Goal: Transaction & Acquisition: Download file/media

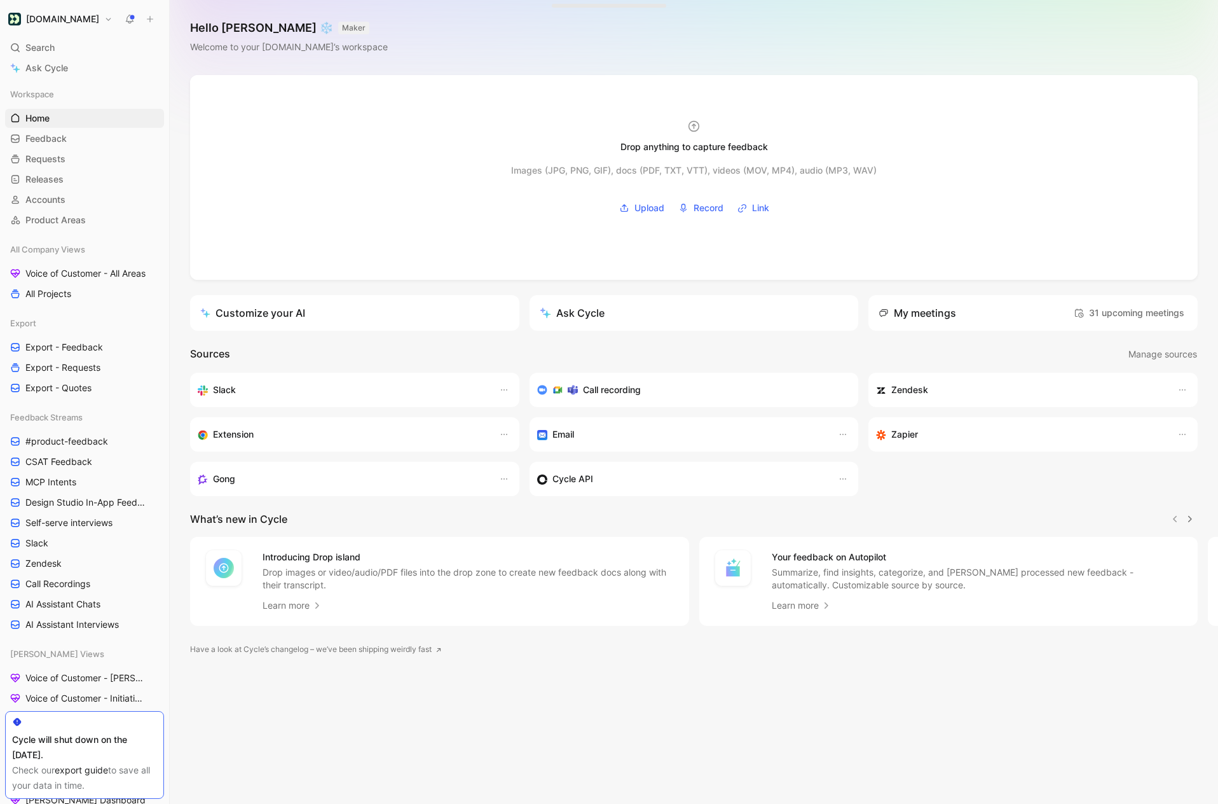
click at [80, 770] on link "export guide" at bounding box center [81, 769] width 53 height 11
click at [92, 140] on link "Feedback G then F" at bounding box center [84, 138] width 159 height 19
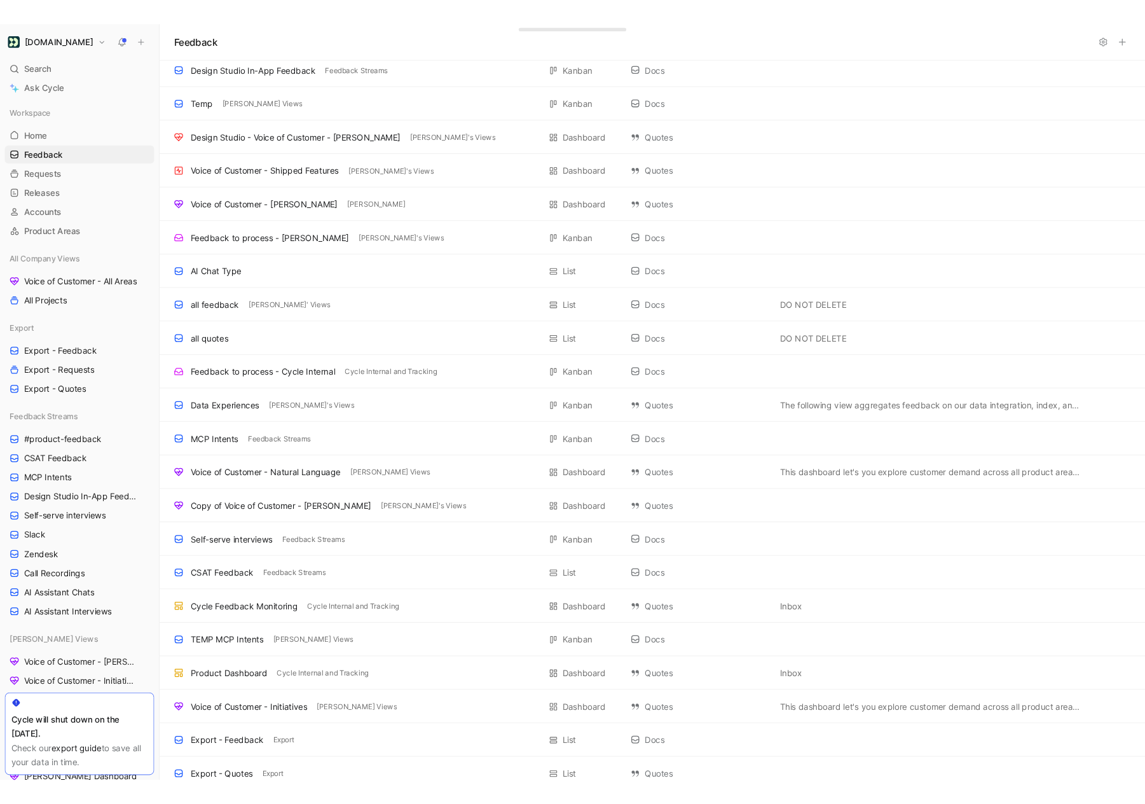
scroll to position [977, 0]
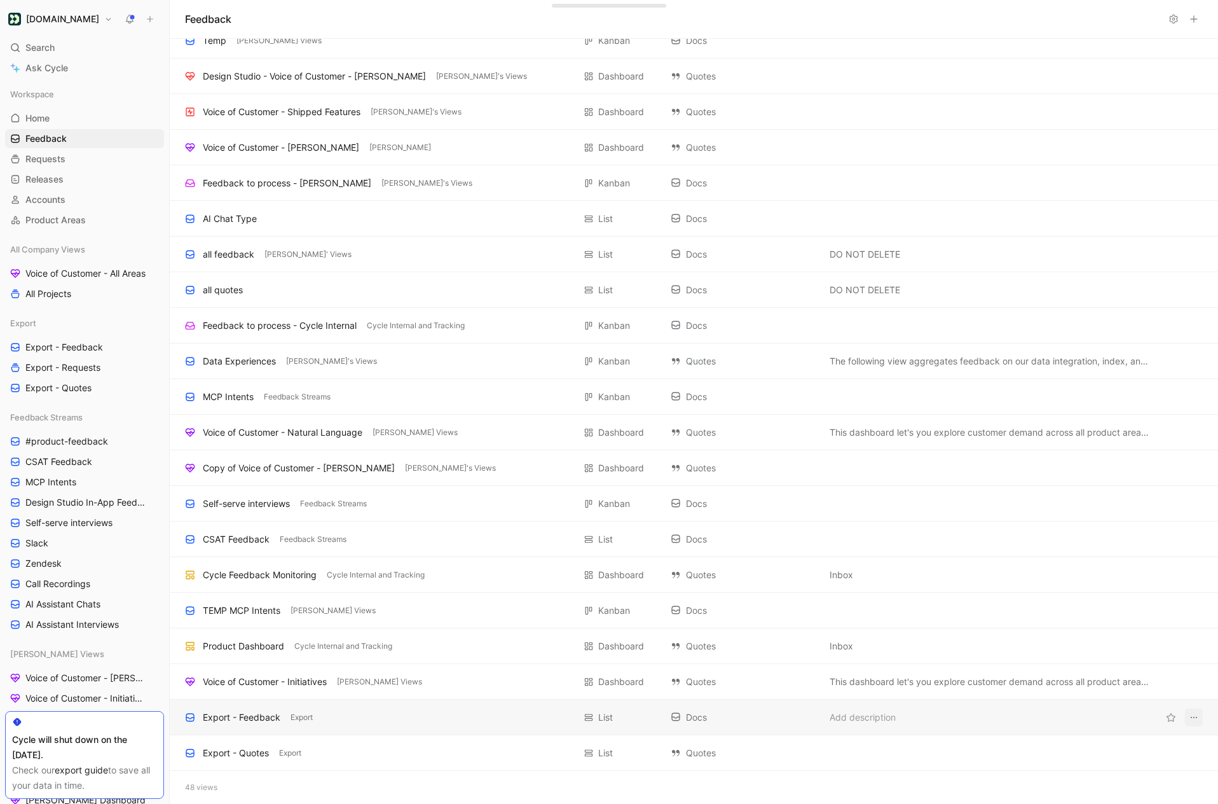
click at [1197, 717] on icon "View actions" at bounding box center [1194, 717] width 10 height 10
click at [447, 721] on div "Export - Feedback Export" at bounding box center [379, 717] width 389 height 15
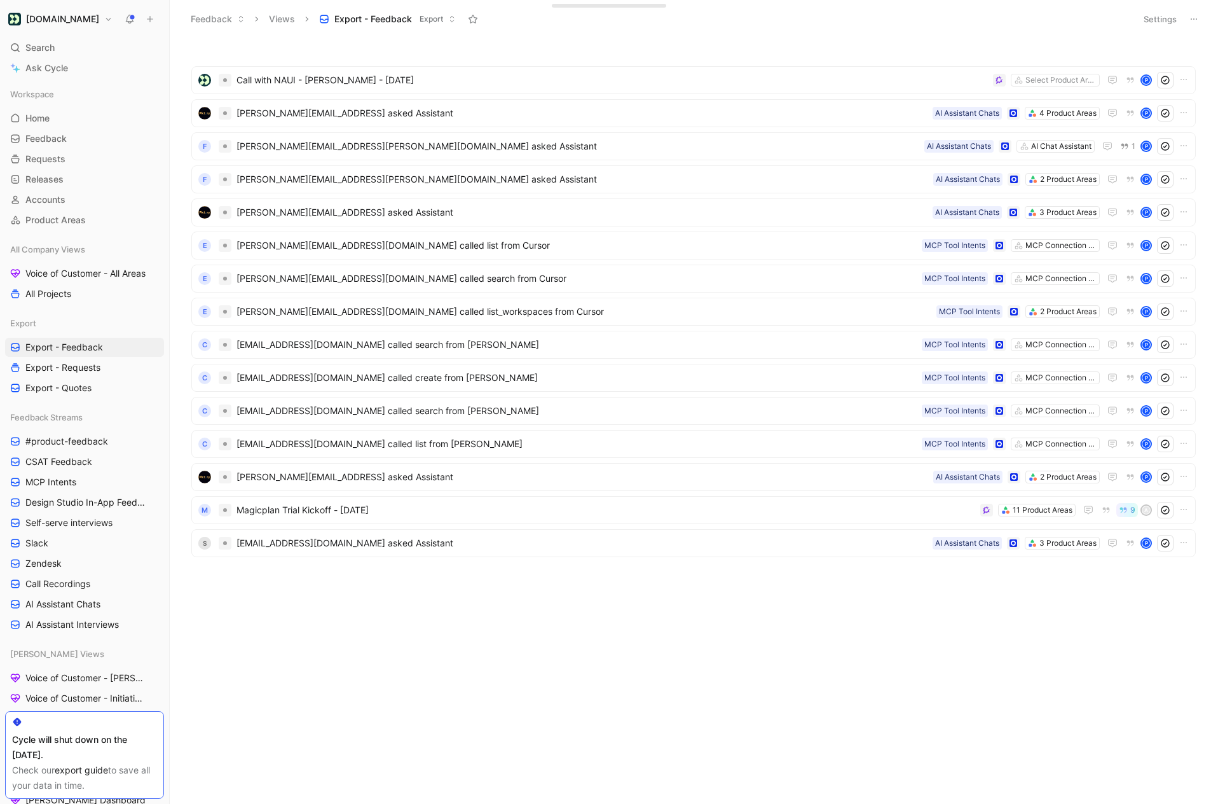
click at [1161, 16] on button "Settings" at bounding box center [1160, 19] width 45 height 18
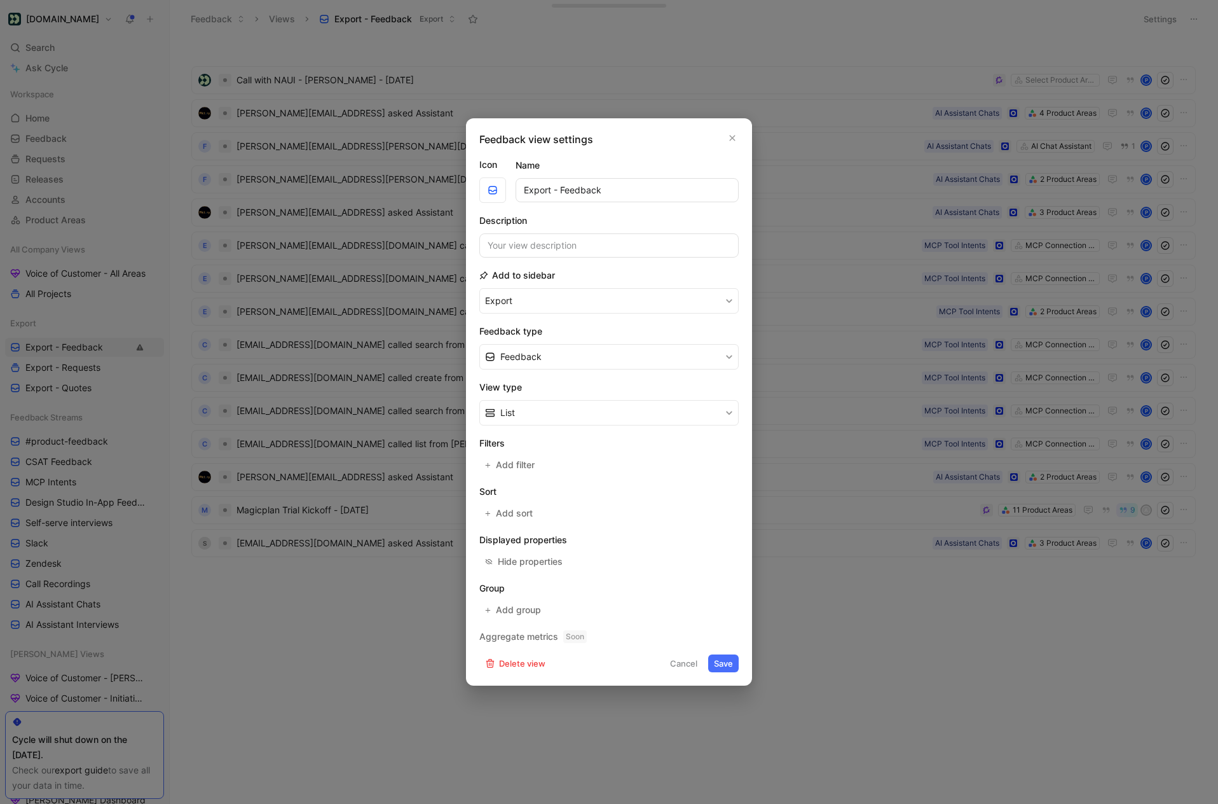
click at [685, 665] on button "Cancel" at bounding box center [684, 663] width 39 height 18
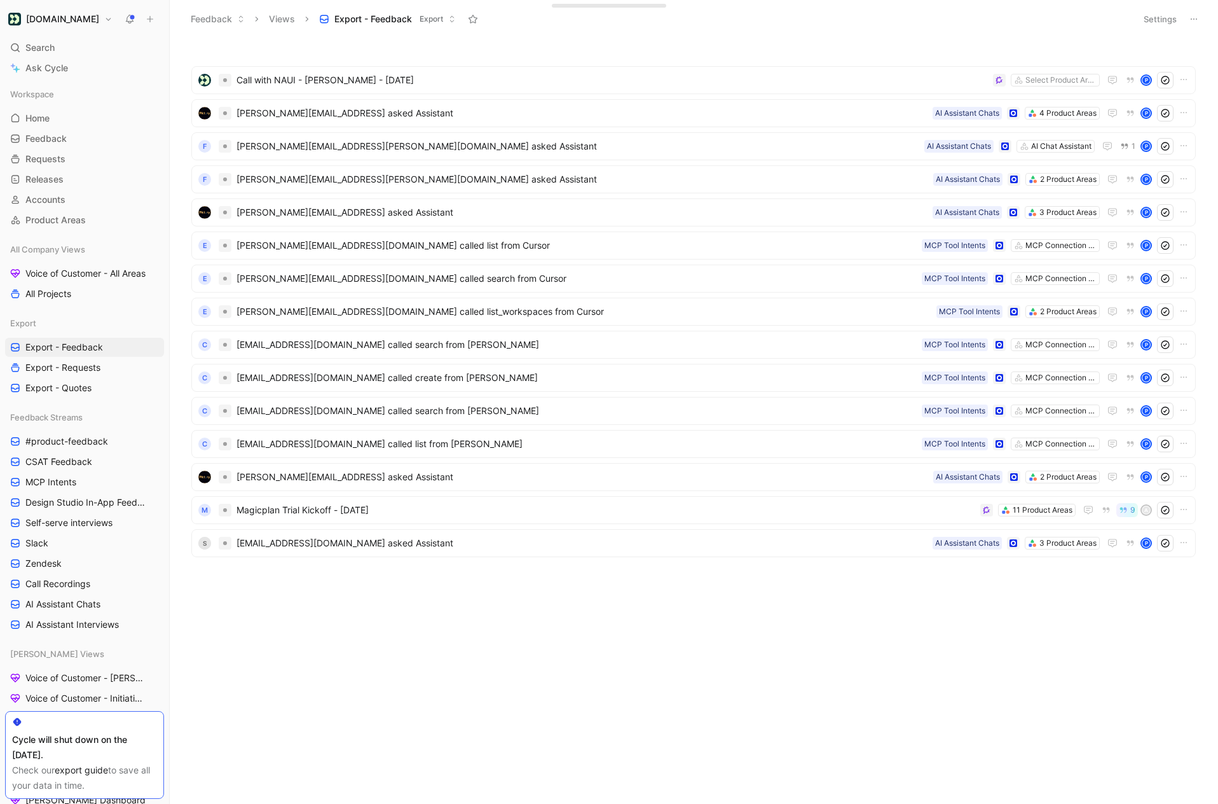
click at [1150, 19] on button "Settings" at bounding box center [1160, 19] width 45 height 18
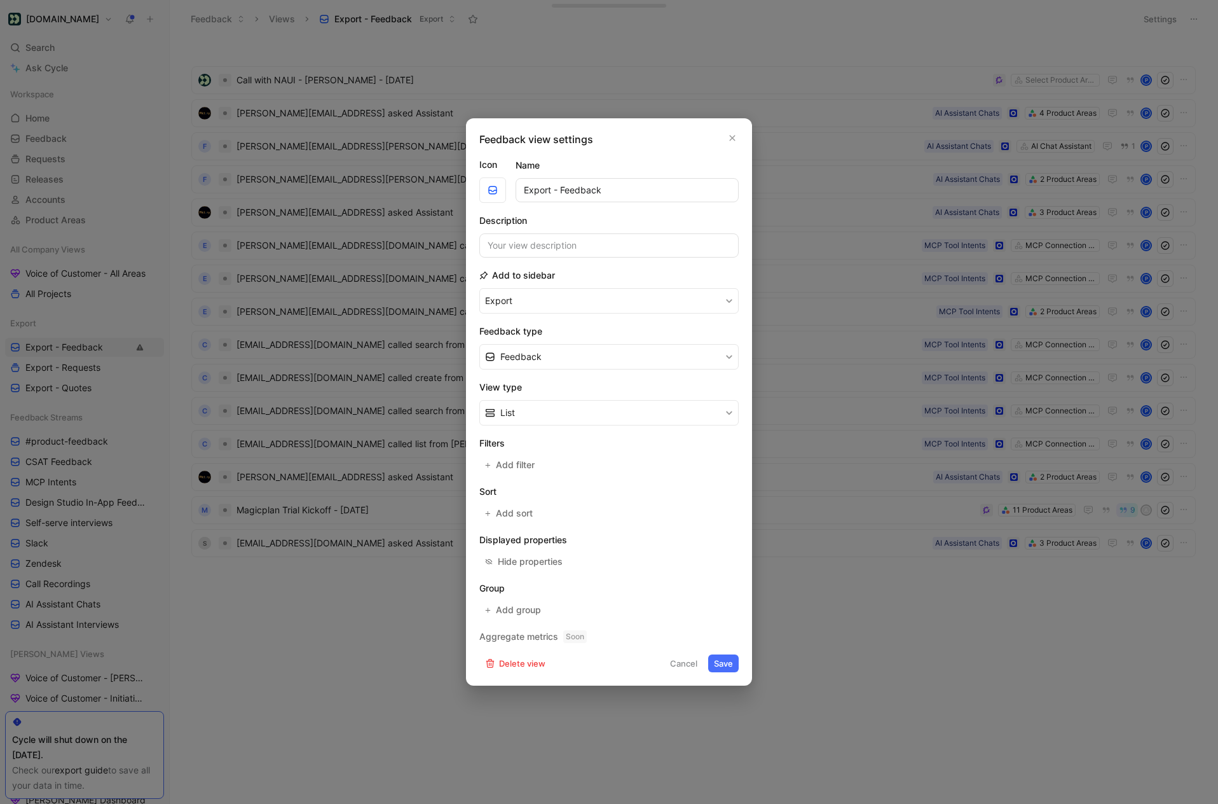
click at [1107, 37] on div at bounding box center [609, 402] width 1218 height 804
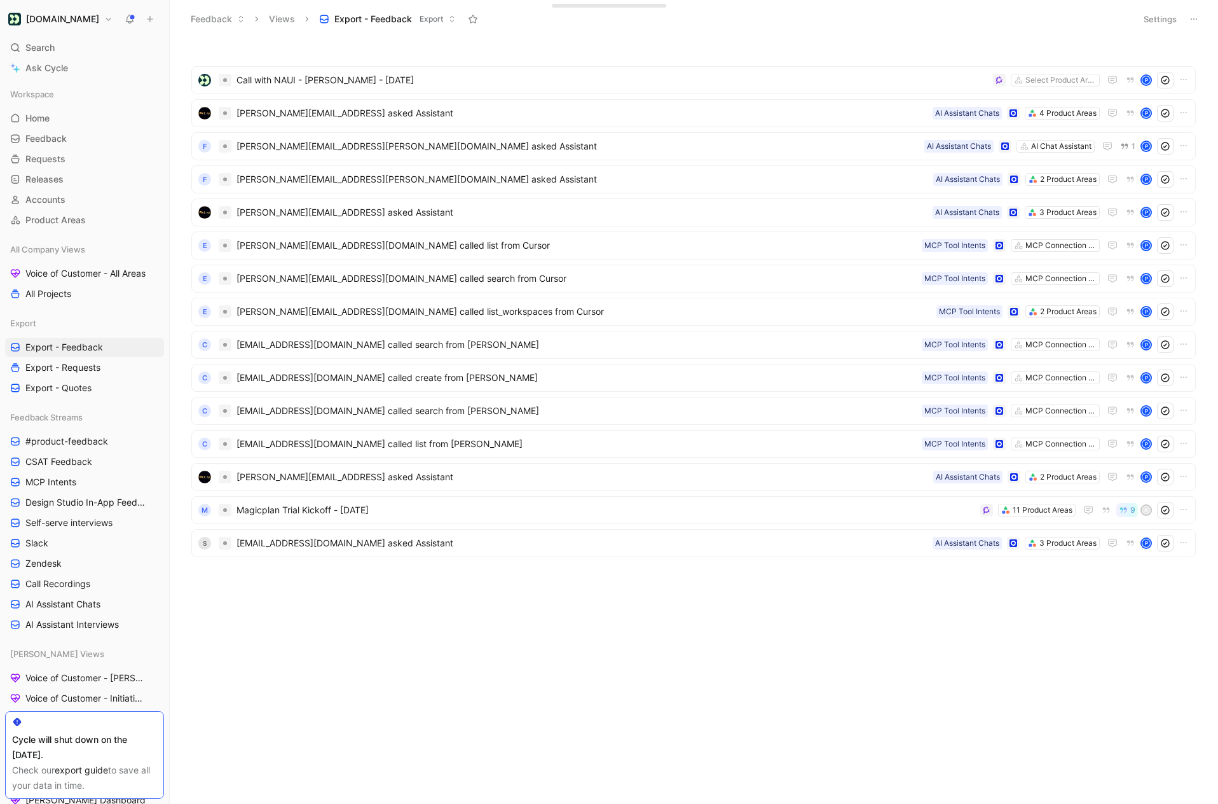
click at [1190, 22] on icon at bounding box center [1194, 19] width 10 height 10
click at [1122, 64] on span "Export in CSV" at bounding box center [1130, 64] width 57 height 11
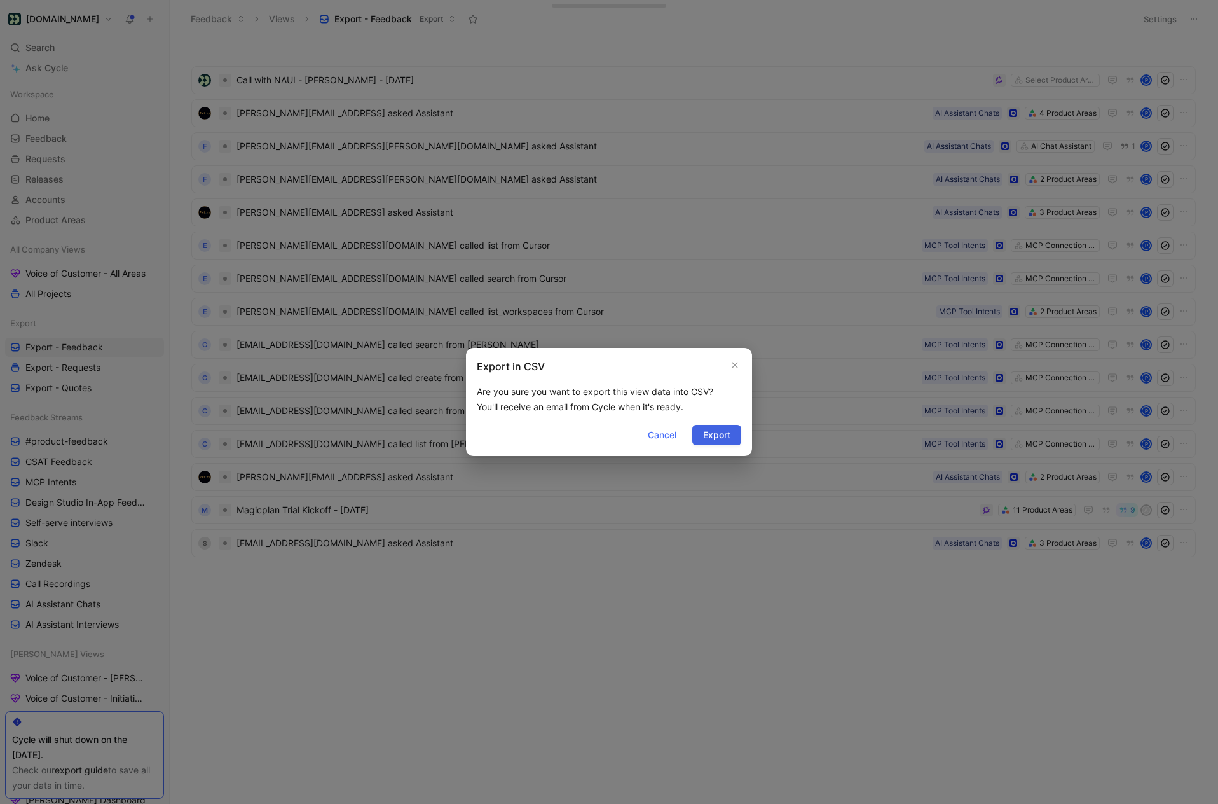
click at [714, 436] on span "Export" at bounding box center [716, 434] width 27 height 15
